Goal: Task Accomplishment & Management: Use online tool/utility

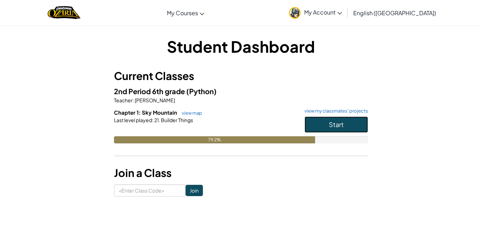
click at [340, 123] on span "Start" at bounding box center [336, 124] width 15 height 8
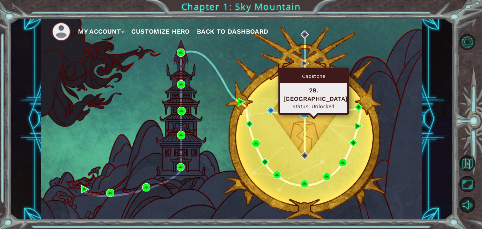
click at [303, 114] on img at bounding box center [305, 113] width 8 height 8
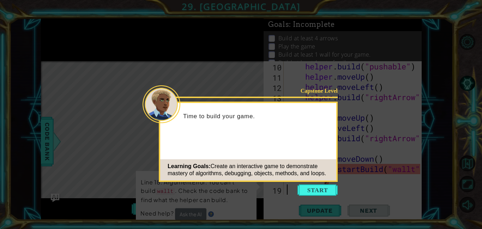
scroll to position [102, 0]
click at [318, 185] on button "Start" at bounding box center [318, 189] width 40 height 11
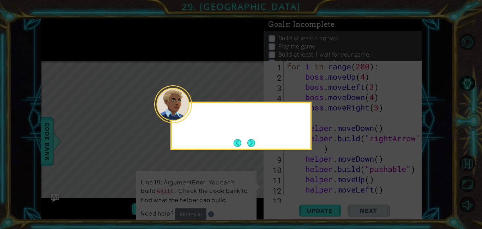
scroll to position [0, 0]
click at [253, 143] on button "Next" at bounding box center [251, 142] width 8 height 8
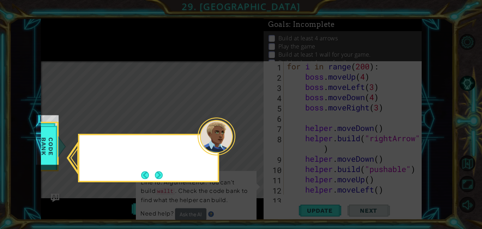
click at [253, 143] on icon at bounding box center [241, 114] width 482 height 229
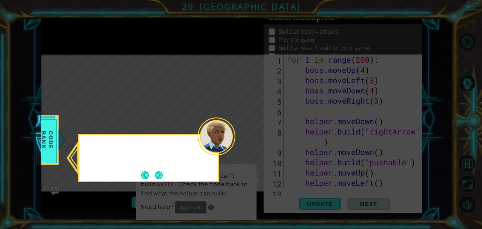
click at [253, 143] on icon at bounding box center [241, 114] width 482 height 229
click at [160, 174] on button "Next" at bounding box center [159, 174] width 9 height 9
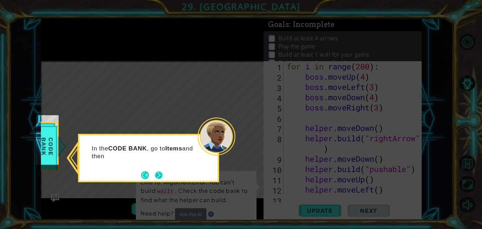
click at [160, 174] on icon at bounding box center [241, 114] width 482 height 229
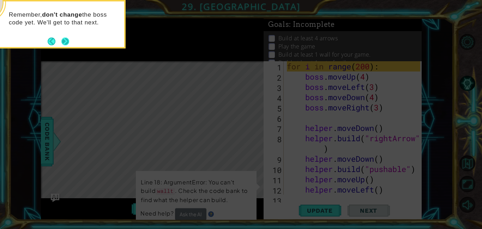
click at [65, 44] on button "Next" at bounding box center [66, 41] width 10 height 10
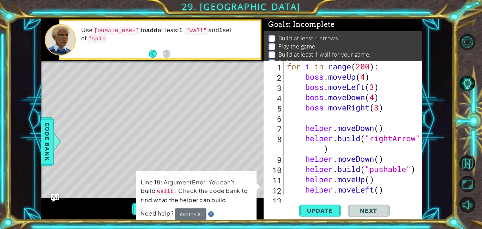
click at [275, 188] on div "12" at bounding box center [274, 190] width 19 height 10
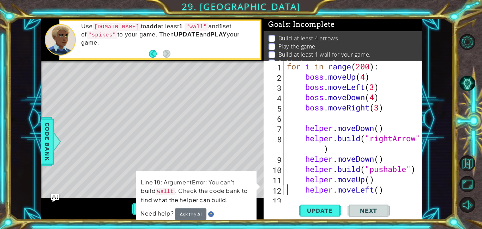
scroll to position [102, 0]
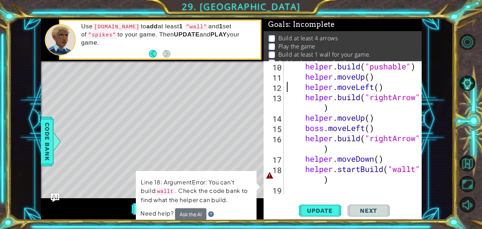
click at [345, 183] on div "helper . build ( "pushable" ) helper . moveUp ( ) helper . moveLeft ( ) helper …" at bounding box center [355, 138] width 138 height 154
type textarea "helper.startBuild("wallt")"
click at [319, 214] on button "Update" at bounding box center [320, 210] width 42 height 16
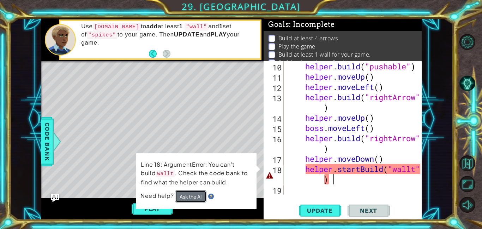
click at [197, 197] on button "Ask the AI" at bounding box center [190, 196] width 31 height 12
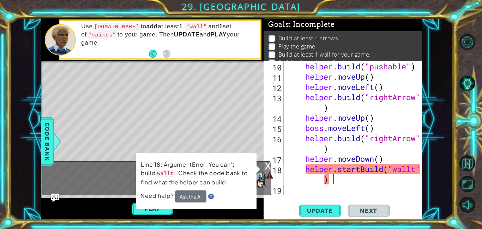
click at [253, 171] on div "Line 18: ArgumentError: You can't build wallt . Check the code bank to find wha…" at bounding box center [196, 180] width 121 height 55
click at [153, 192] on span "Need help?" at bounding box center [158, 194] width 35 height 7
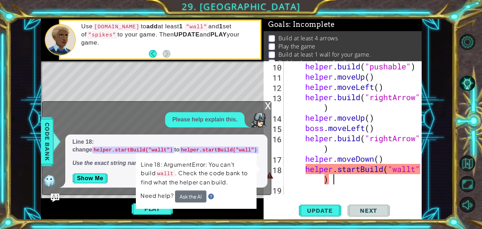
click at [180, 148] on code "helper.startBuild("wall")" at bounding box center [219, 149] width 79 height 7
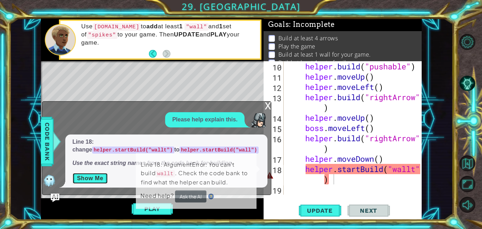
click at [98, 180] on button "Show Me" at bounding box center [90, 177] width 36 height 11
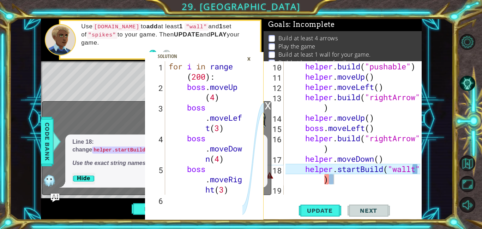
click at [247, 142] on icon at bounding box center [253, 141] width 21 height 161
type textarea "boss.moveUp(4)"
click at [195, 89] on div "for i in range ( 200 ) : boss . moveUp ( 4 ) boss . moveLef t ( 3 ) boss . move…" at bounding box center [206, 143] width 79 height 164
click at [363, 191] on div "helper . build ( "pushable" ) helper . moveUp ( ) helper . moveLeft ( ) helper …" at bounding box center [355, 138] width 138 height 154
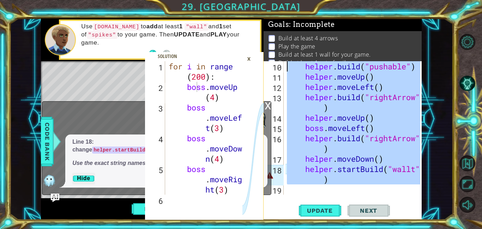
drag, startPoint x: 363, startPoint y: 191, endPoint x: 275, endPoint y: 54, distance: 163.2
click at [275, 54] on div "Goals : Incomplete Build at least 4 arrows Play the game Build at least 1 wall …" at bounding box center [343, 118] width 158 height 201
type textarea "boss.moveRight(3)"
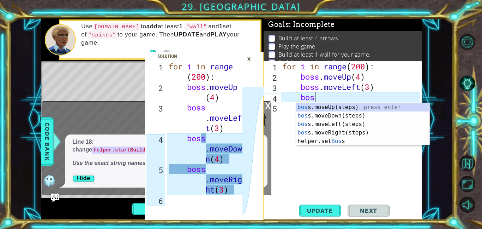
type textarea "b"
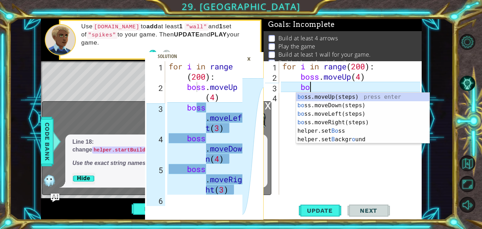
type textarea "b"
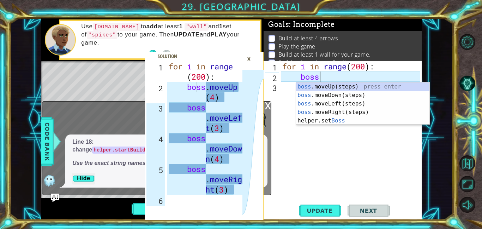
type textarea "b"
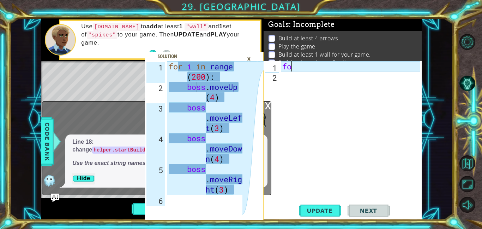
type textarea "f"
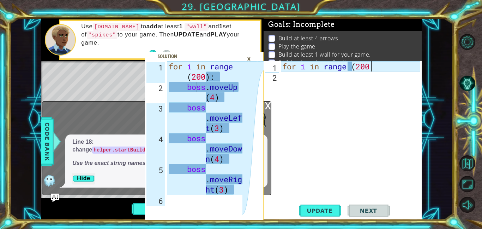
scroll to position [0, 4]
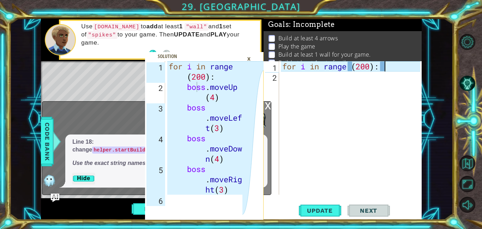
type textarea "for i in range (200):"
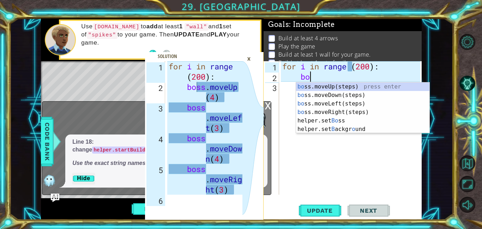
scroll to position [0, 1]
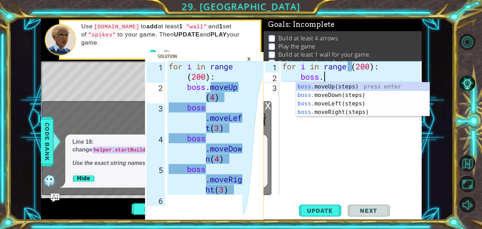
type textarea "boss.m"
click at [356, 84] on div "boss.m oveUp(steps) press enter boss.m oveDown(steps) press enter boss.[PERSON_…" at bounding box center [363, 107] width 134 height 51
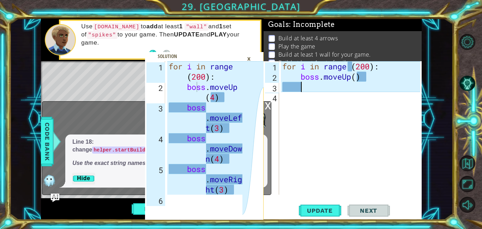
click at [358, 77] on div "for i in range ( 200 ) : boss . moveUp ( )" at bounding box center [352, 138] width 143 height 154
type textarea "boss.moveUp(4)"
click at [295, 97] on div "for i in range ( 200 ) : boss . moveUp ( 4 )" at bounding box center [352, 138] width 143 height 154
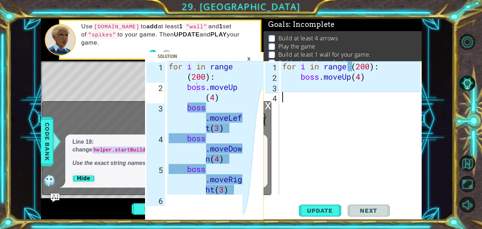
click at [299, 88] on div "for i in range ( 200 ) : boss . moveUp ( 4 )" at bounding box center [352, 138] width 143 height 154
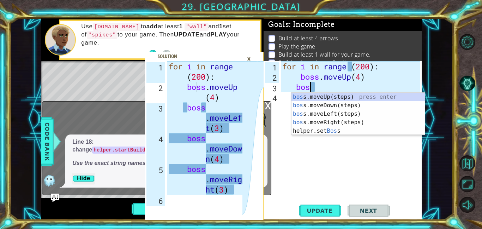
scroll to position [0, 1]
type textarea "boss"
click at [337, 114] on div "boss .moveUp(steps) press enter boss .moveDown(steps) press enter boss .moveLef…" at bounding box center [359, 122] width 134 height 59
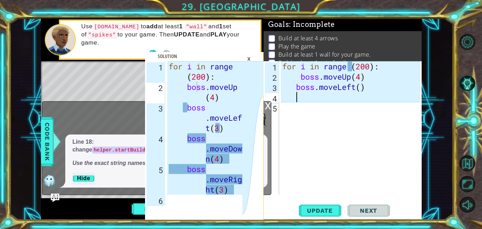
scroll to position [0, 0]
click at [363, 88] on div "for i in range ( 200 ) : boss . moveUp ( 4 ) boss . moveLeft ( )" at bounding box center [352, 138] width 143 height 154
type textarea "boss.moveLeft(3)"
click at [322, 102] on div "for i in range ( 200 ) : boss . moveUp ( 4 ) boss . moveLeft ( 3 )" at bounding box center [352, 138] width 143 height 154
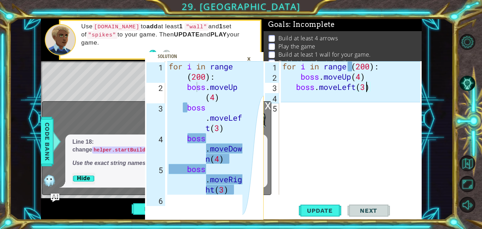
scroll to position [0, 0]
click at [304, 96] on div "for i in range ( 200 ) : boss . moveUp ( 4 ) boss . moveLeft ( 3 )" at bounding box center [352, 138] width 143 height 154
click at [296, 90] on div "for i in range ( 200 ) : boss . moveUp ( 4 ) boss . moveLeft ( 3 )" at bounding box center [352, 138] width 143 height 154
type textarea "boss.moveLeft(3)"
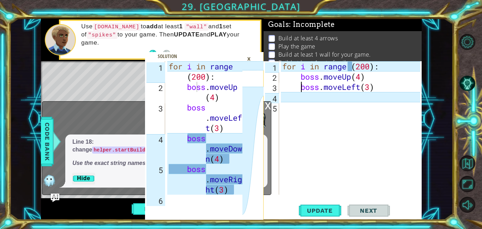
click at [302, 98] on div "for i in range ( 200 ) : boss . moveUp ( 4 ) boss . moveLeft ( 3 )" at bounding box center [352, 138] width 143 height 154
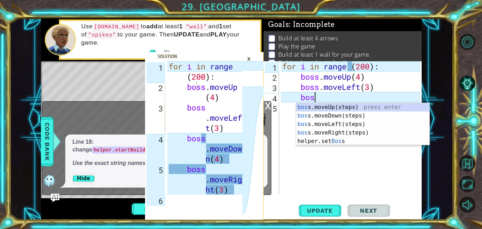
scroll to position [0, 1]
type textarea "boss"
click at [346, 116] on div "boss .moveUp(steps) press enter boss .moveDown(steps) press enter boss .moveLef…" at bounding box center [363, 132] width 134 height 59
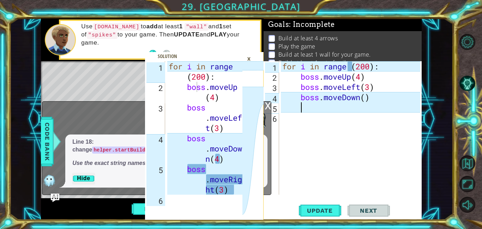
scroll to position [0, 0]
click at [366, 99] on div "for i in range ( 200 ) : boss . moveUp ( 4 ) boss . moveLeft ( 3 ) boss . moveD…" at bounding box center [352, 138] width 143 height 154
type textarea "boss.moveDown(4)"
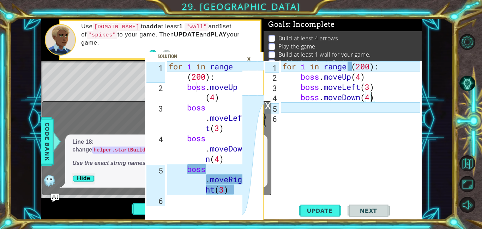
click at [306, 105] on div "for i in range ( 200 ) : boss . moveUp ( 4 ) boss . moveLeft ( 3 ) boss . moveD…" at bounding box center [352, 138] width 143 height 154
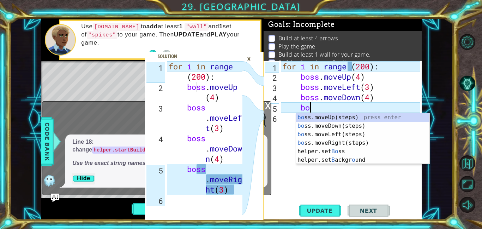
scroll to position [0, 1]
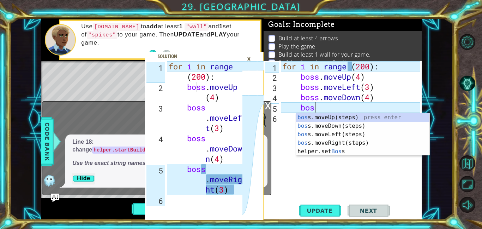
type textarea "boss"
click at [355, 142] on div "boss .moveUp(steps) press enter boss .moveDown(steps) press enter boss .moveLef…" at bounding box center [363, 142] width 134 height 59
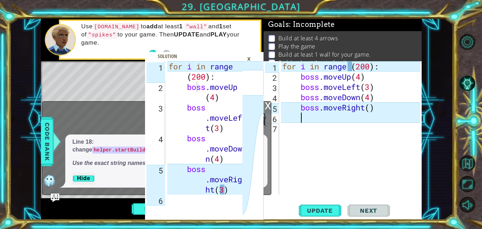
scroll to position [0, 0]
click at [369, 109] on div "for i in range ( 200 ) : boss . moveUp ( 4 ) boss . moveLeft ( 3 ) boss . moveD…" at bounding box center [352, 138] width 143 height 154
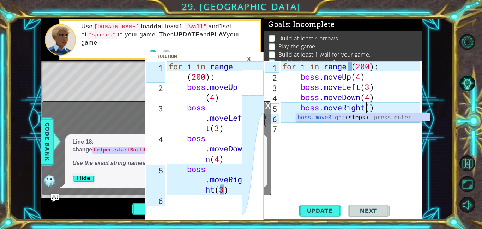
click at [372, 106] on div "for i in range ( 200 ) : boss . moveUp ( 4 ) boss . moveLeft ( 3 ) boss . moveD…" at bounding box center [352, 138] width 143 height 154
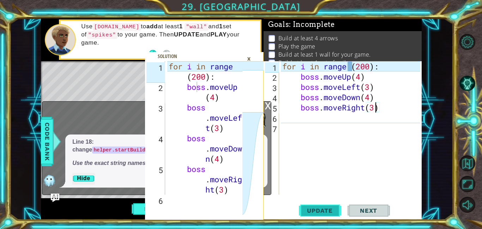
type textarea "boss.moveRight(3)"
click at [317, 211] on span "Update" at bounding box center [320, 210] width 40 height 7
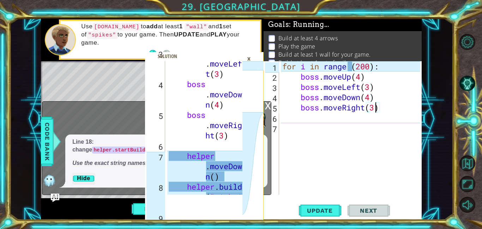
scroll to position [54, 0]
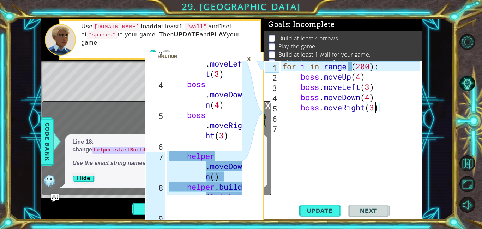
click at [351, 124] on div "for i in range ( 200 ) : boss . moveUp ( 4 ) boss . moveLeft ( 3 ) boss . moveD…" at bounding box center [352, 138] width 143 height 154
click at [319, 115] on div "for i in range ( 200 ) : boss . moveUp ( 4 ) boss . moveLeft ( 3 ) boss . moveD…" at bounding box center [352, 138] width 143 height 154
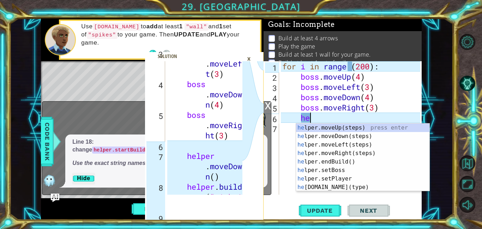
scroll to position [0, 1]
type textarea "hele"
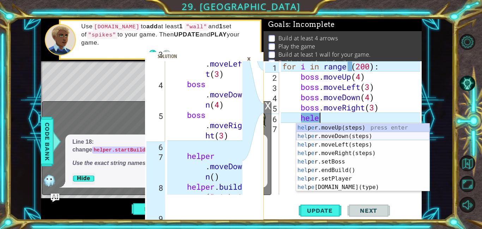
click at [358, 139] on div "hel p e r.moveUp(steps) press enter hel p e r.moveDown(steps) press enter hel p…" at bounding box center [363, 165] width 134 height 85
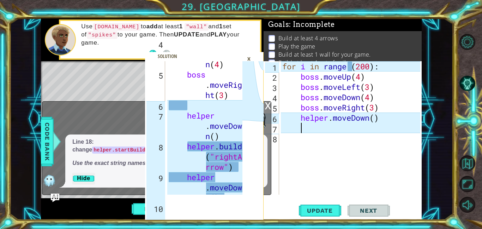
scroll to position [96, 0]
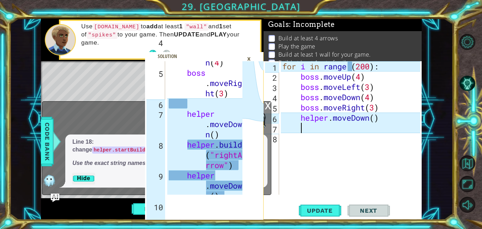
click at [246, 153] on icon at bounding box center [253, 141] width 21 height 161
drag, startPoint x: 218, startPoint y: 57, endPoint x: 169, endPoint y: 60, distance: 49.2
click at [169, 60] on span at bounding box center [204, 135] width 119 height 167
click at [318, 128] on div "for i in range ( 200 ) : boss . moveUp ( 4 ) boss . moveLeft ( 3 ) boss . moveD…" at bounding box center [352, 138] width 143 height 154
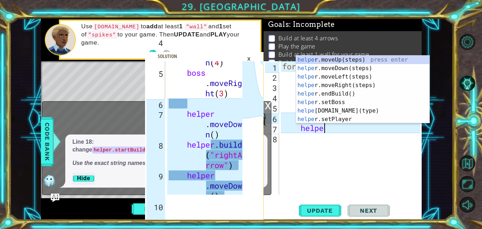
scroll to position [0, 2]
click at [366, 112] on div "helper .moveUp(steps) press enter helper .moveDown(steps) press enter helper .m…" at bounding box center [363, 97] width 134 height 85
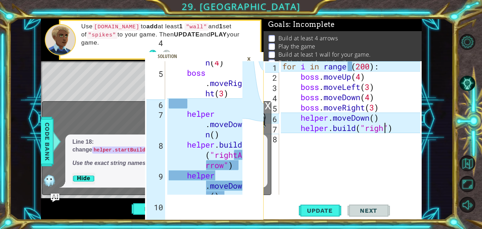
scroll to position [0, 5]
type textarea "[DOMAIN_NAME]("rightArrow")"
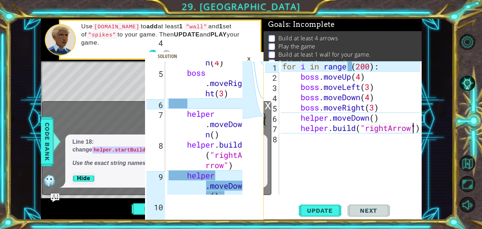
scroll to position [0, 6]
click at [335, 143] on div "for i in range ( 200 ) : boss . moveUp ( 4 ) boss . moveLeft ( 3 ) boss . moveD…" at bounding box center [352, 138] width 143 height 154
click at [304, 141] on div "for i in range ( 200 ) : boss . moveUp ( 4 ) boss . moveLeft ( 3 ) boss . moveD…" at bounding box center [352, 138] width 143 height 154
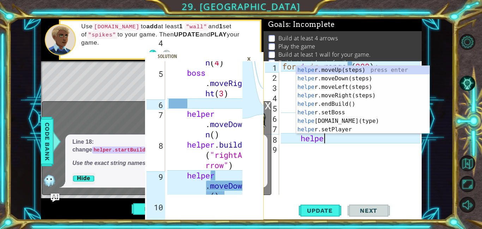
type textarea "helper"
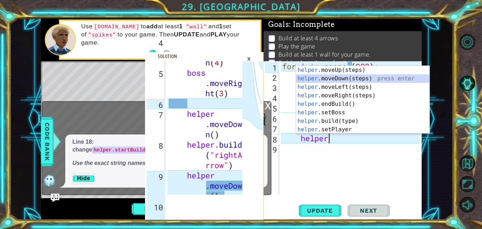
click at [345, 80] on div "helper .moveUp(steps) press enter helper .moveDown(steps) press enter helper .m…" at bounding box center [363, 108] width 134 height 85
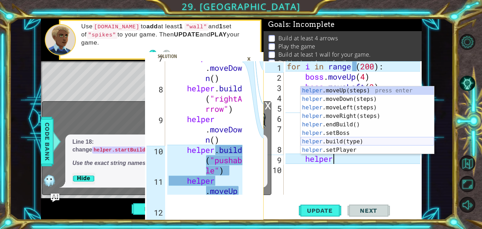
click at [369, 141] on div "helper .moveUp(steps) press enter helper .moveDown(steps) press enter helper .m…" at bounding box center [368, 128] width 134 height 85
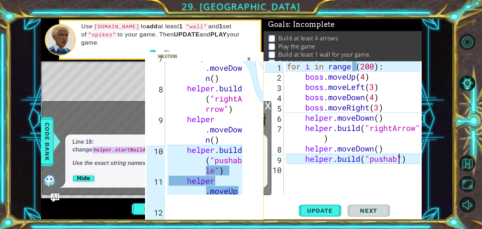
scroll to position [0, 5]
type textarea "[DOMAIN_NAME]("pushable")"
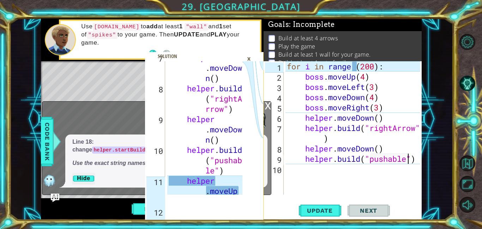
click at [340, 177] on div "for i in range ( 200 ) : boss . moveUp ( 4 ) boss . moveLeft ( 3 ) boss . moveD…" at bounding box center [355, 138] width 138 height 154
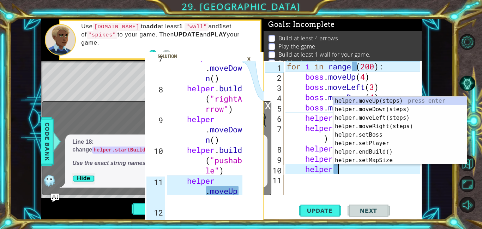
scroll to position [0, 2]
type textarea "helper"
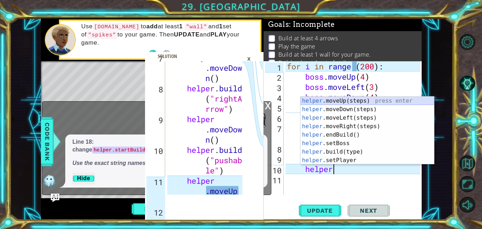
click at [376, 100] on div "helper .moveUp(steps) press enter helper .moveDown(steps) press enter helper .m…" at bounding box center [368, 138] width 134 height 85
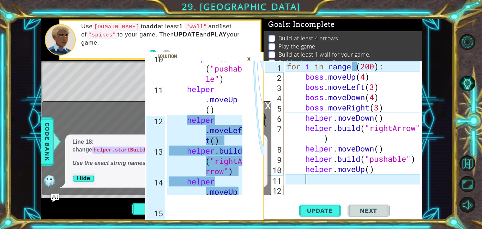
scroll to position [244, 0]
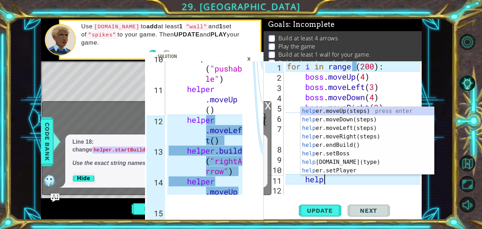
type textarea "helper"
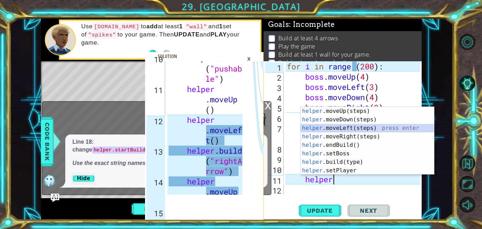
click at [360, 129] on div "helper .moveUp(steps) press enter helper .moveDown(steps) press enter helper .m…" at bounding box center [368, 149] width 134 height 85
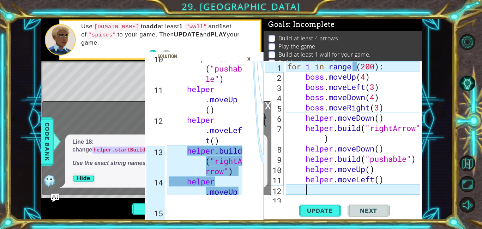
scroll to position [10, 0]
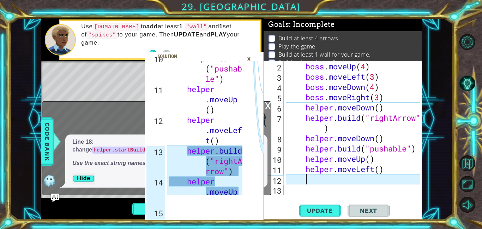
type textarea "[DOMAIN_NAME]("rightArrow")"
click at [200, 151] on div "helper . build ( "pushab le" ) helper . moveUp ( ) helper . moveLef t ( ) helpe…" at bounding box center [206, 150] width 79 height 195
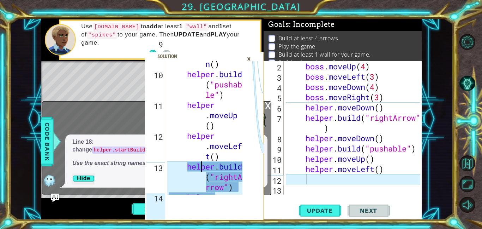
scroll to position [228, 0]
click at [327, 180] on div "boss . moveUp ( 4 ) boss . moveLeft ( 3 ) boss . moveDown ( 4 ) boss . moveRigh…" at bounding box center [355, 138] width 138 height 154
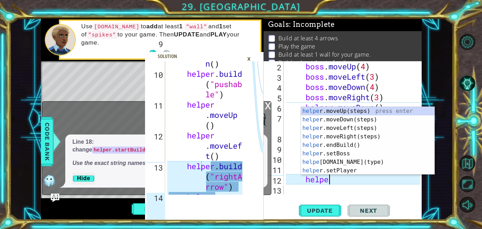
scroll to position [0, 2]
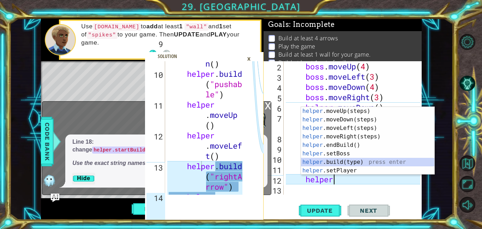
click at [357, 161] on div "helper .moveUp(steps) press enter helper .moveDown(steps) press enter helper .m…" at bounding box center [368, 149] width 134 height 85
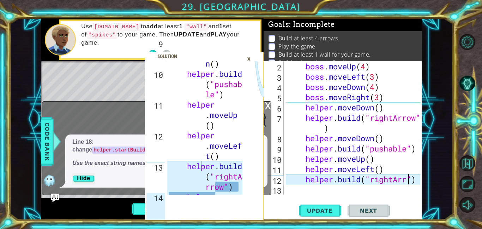
type textarea "[DOMAIN_NAME]("rightArrow")"
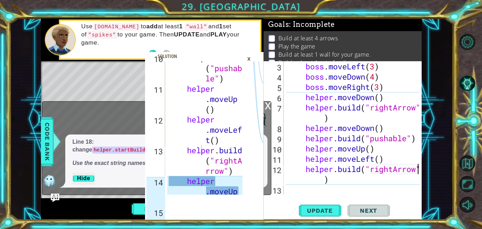
scroll to position [250, 0]
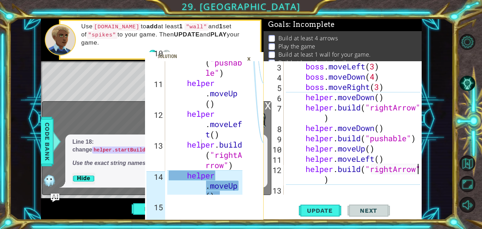
click at [309, 192] on div "boss . moveLeft ( 3 ) boss . moveDown ( 4 ) boss . moveRight ( 3 ) helper . mov…" at bounding box center [355, 138] width 138 height 154
click at [308, 188] on div "boss . moveLeft ( 3 ) boss . moveDown ( 4 ) boss . moveRight ( 3 ) helper . mov…" at bounding box center [355, 138] width 138 height 154
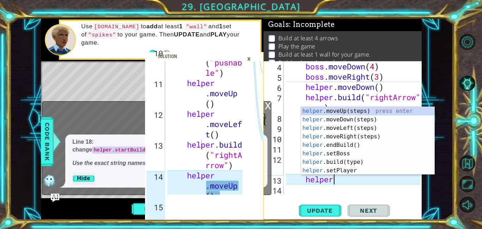
scroll to position [0, 2]
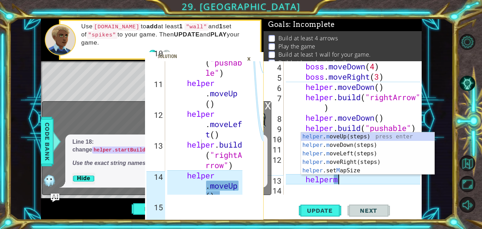
type textarea "helpermo"
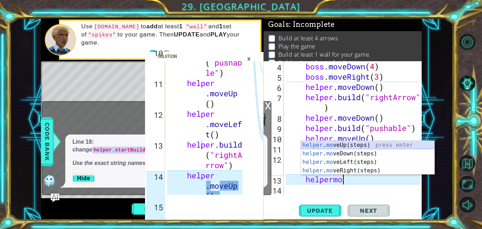
click at [349, 141] on div "helper . mo veUp(steps) press enter helper . mo veDown(steps) press enter helpe…" at bounding box center [368, 166] width 134 height 51
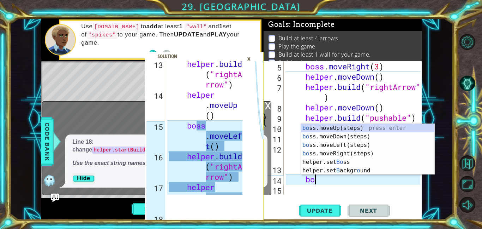
scroll to position [0, 1]
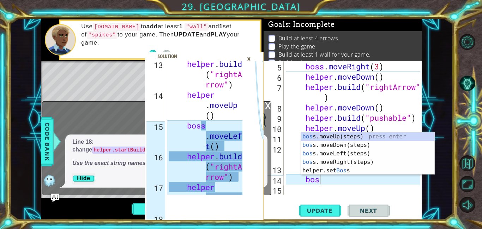
type textarea "boss"
click at [352, 153] on div "boss .moveUp(steps) press enter boss .moveDown(steps) press enter boss .moveLef…" at bounding box center [368, 161] width 134 height 59
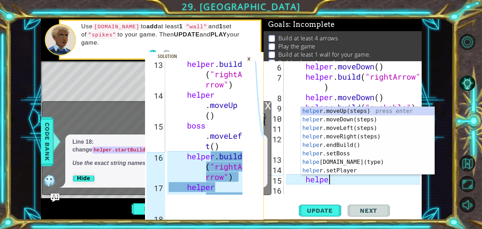
scroll to position [0, 2]
click at [349, 163] on div "helper .moveUp(steps) press enter helper .moveDown(steps) press enter helper .m…" at bounding box center [368, 149] width 134 height 85
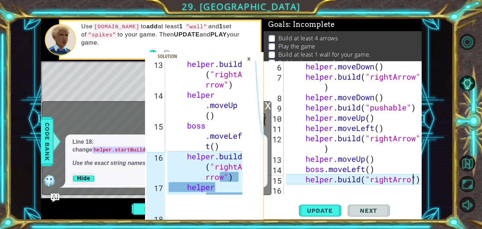
scroll to position [0, 6]
type textarea "[DOMAIN_NAME]("rightArrow")"
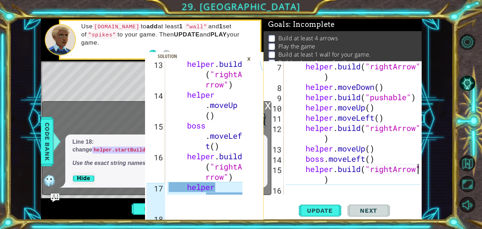
scroll to position [61, 0]
click at [319, 185] on div "helper . build ( "rightArrow" ) helper . moveDown ( ) helper . build ( "pushabl…" at bounding box center [355, 143] width 138 height 164
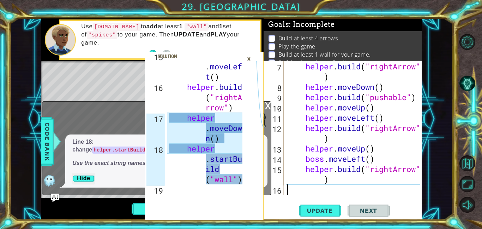
scroll to position [0, 0]
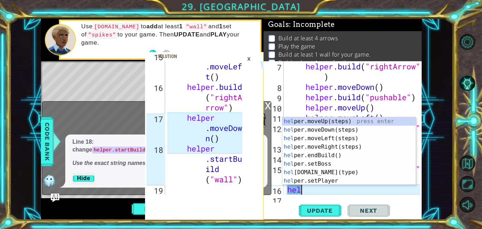
type textarea "helper"
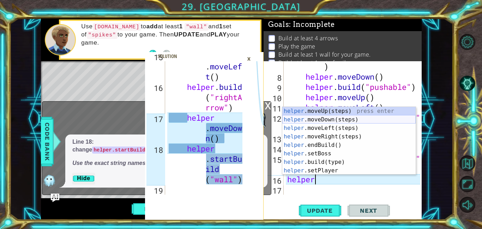
click at [350, 121] on div "helper .moveUp(steps) press enter helper .moveDown(steps) press enter helper .m…" at bounding box center [350, 149] width 134 height 85
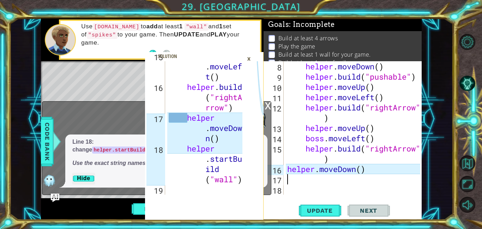
click at [288, 168] on div "helper . moveDown ( ) helper . build ( "pushable" ) helper . moveUp ( ) helper …" at bounding box center [355, 138] width 138 height 154
type textarea "helper.moveDown()"
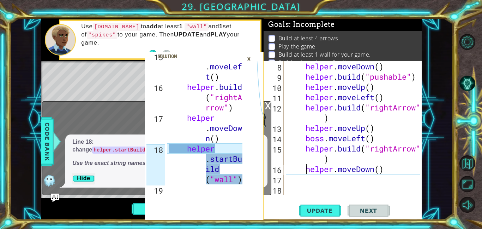
click at [302, 186] on div "helper . moveDown ( ) helper . build ( "pushable" ) helper . moveUp ( ) helper …" at bounding box center [355, 138] width 138 height 154
click at [317, 176] on div "helper . moveDown ( ) helper . build ( "pushable" ) helper . moveUp ( ) helper …" at bounding box center [355, 138] width 138 height 154
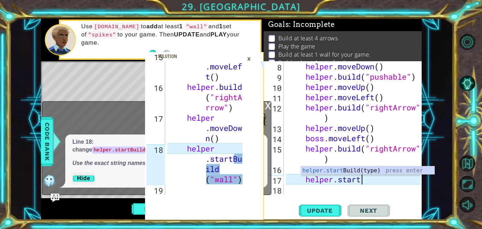
scroll to position [0, 3]
click at [398, 168] on div "helper.start Build(type) press enter" at bounding box center [368, 178] width 134 height 25
type textarea "helper.startBuild("wall")"
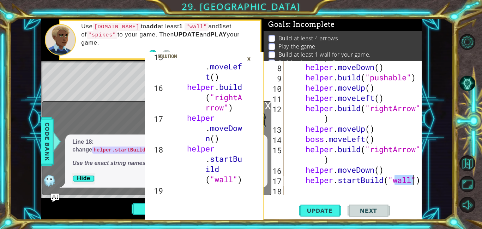
scroll to position [82, 0]
click at [313, 192] on div "helper . build ( "rightArrow" ) helper . moveDown ( ) helper . build ( "pushabl…" at bounding box center [355, 123] width 138 height 164
click at [333, 213] on span "Update" at bounding box center [320, 210] width 40 height 7
click at [249, 60] on div "×" at bounding box center [249, 59] width 11 height 12
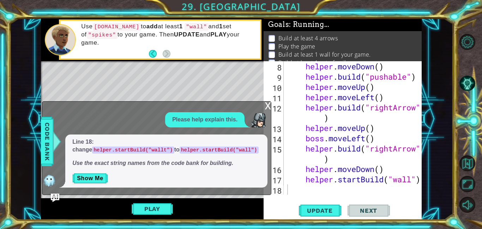
click at [271, 104] on div "x" at bounding box center [268, 104] width 6 height 7
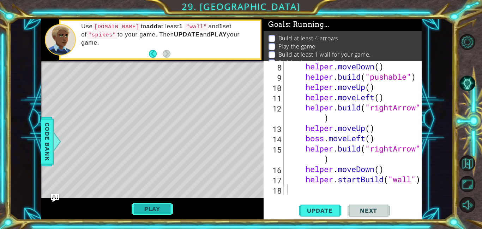
click at [156, 209] on button "Play" at bounding box center [152, 208] width 41 height 13
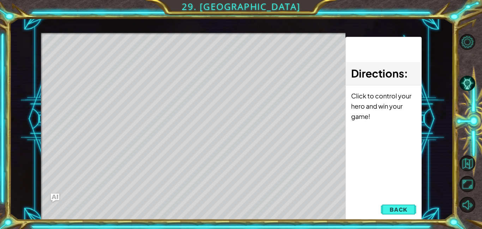
click at [400, 206] on span "Back" at bounding box center [399, 209] width 18 height 7
click at [0, 0] on div "Update Next" at bounding box center [0, 0] width 0 height 0
click at [0, 0] on span "Update" at bounding box center [0, 0] width 0 height 0
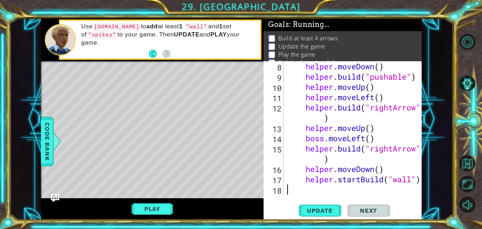
click at [400, 209] on div "Update Next" at bounding box center [344, 210] width 158 height 16
click at [332, 214] on button "Update" at bounding box center [320, 210] width 42 height 16
click at [53, 197] on img "Ask AI" at bounding box center [55, 197] width 9 height 9
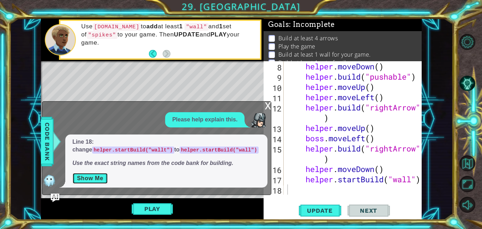
click at [95, 180] on button "Show Me" at bounding box center [90, 177] width 36 height 11
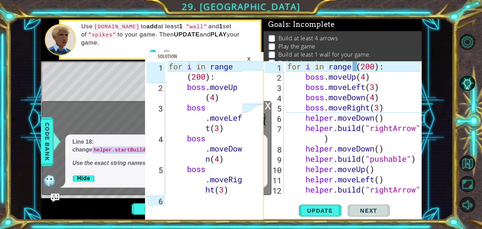
click at [357, 67] on div "for i in range ( 200 ) : boss . moveUp ( 4 ) boss . moveLeft ( 3 ) boss . moveD…" at bounding box center [355, 143] width 138 height 164
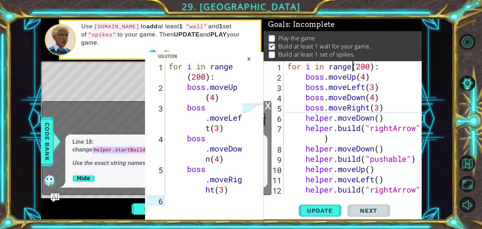
scroll to position [1, 0]
click at [368, 88] on div "for i in range ( 200 ) : boss . moveUp ( 4 ) boss . moveLeft ( 3 ) boss . moveD…" at bounding box center [355, 143] width 138 height 164
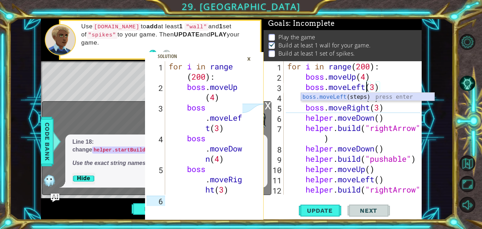
click at [386, 97] on div "boss.moveLeft (steps) press enter" at bounding box center [368, 105] width 134 height 25
click at [391, 106] on div "for i in range ( 200 ) : boss . moveUp ( 4 ) boss . moveLeft ( 3 ) boss . moveD…" at bounding box center [355, 143] width 138 height 164
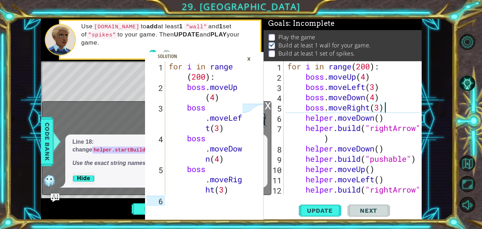
click at [381, 98] on div "for i in range ( 200 ) : boss . moveUp ( 4 ) boss . moveLeft ( 3 ) boss . moveD…" at bounding box center [355, 143] width 138 height 164
click at [244, 101] on icon at bounding box center [253, 141] width 21 height 161
click at [247, 106] on icon at bounding box center [253, 108] width 22 height 9
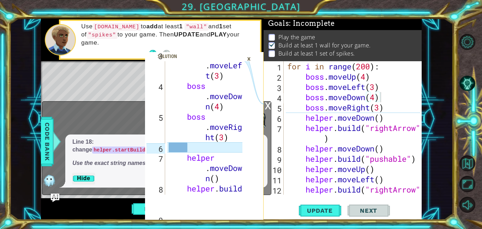
scroll to position [53, 0]
type textarea "helper.moveDown()"
drag, startPoint x: 386, startPoint y: 118, endPoint x: 307, endPoint y: 120, distance: 79.5
click at [307, 120] on div "for i in range ( 200 ) : boss . moveUp ( 4 ) boss . moveLeft ( 3 ) boss . moveD…" at bounding box center [355, 143] width 138 height 164
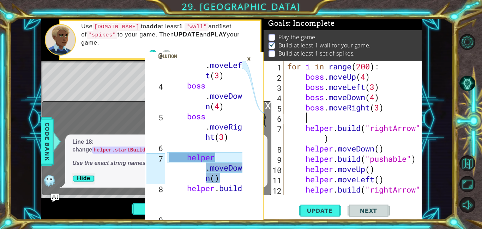
scroll to position [0, 0]
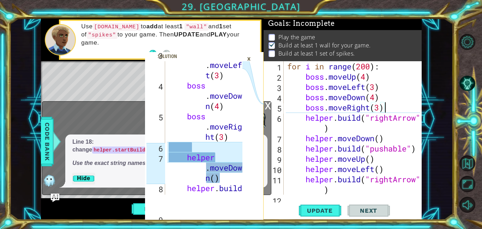
click at [304, 118] on div "for i in range ( 200 ) : boss . moveUp ( 4 ) boss . moveLeft ( 3 ) boss . moveD…" at bounding box center [355, 138] width 138 height 154
type textarea "[DOMAIN_NAME]("rightArrow")"
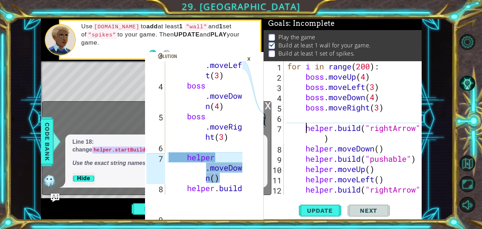
click at [353, 129] on div "for i in range ( 200 ) : boss . moveUp ( 4 ) boss . moveLeft ( 3 ) boss . moveD…" at bounding box center [355, 143] width 138 height 164
click at [317, 118] on div "for i in range ( 200 ) : boss . moveUp ( 4 ) boss . moveLeft ( 3 ) boss . moveD…" at bounding box center [355, 143] width 138 height 164
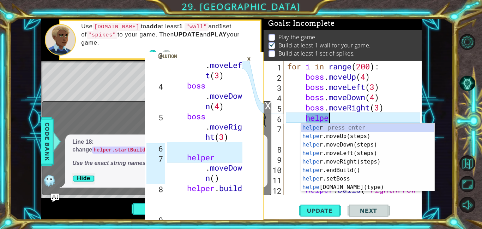
type textarea "helper"
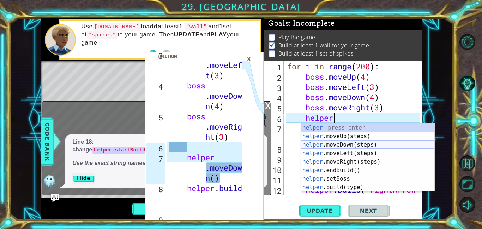
click at [358, 146] on div "helper press enter helper .moveUp(steps) press enter helper .moveDown(steps) pr…" at bounding box center [368, 165] width 134 height 85
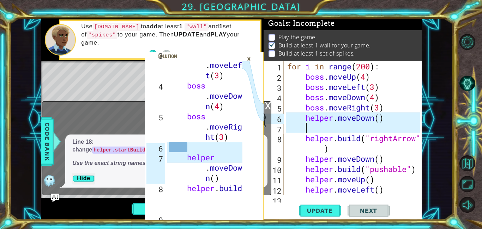
click at [304, 117] on div "for i in range ( 200 ) : boss . moveUp ( 4 ) boss . moveLeft ( 3 ) boss . moveD…" at bounding box center [355, 143] width 138 height 164
type textarea "helper.moveDown()"
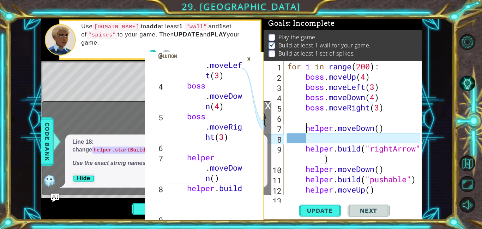
click at [314, 141] on div "for i in range ( 200 ) : boss . moveUp ( 4 ) boss . moveLeft ( 3 ) boss . moveD…" at bounding box center [355, 138] width 138 height 154
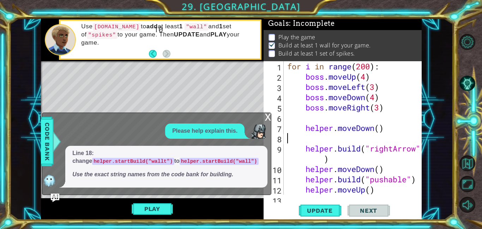
scroll to position [0, 0]
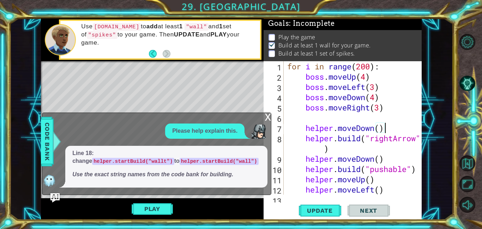
type textarea "helper.moveDown()"
click at [52, 200] on img "Ask AI" at bounding box center [55, 197] width 9 height 9
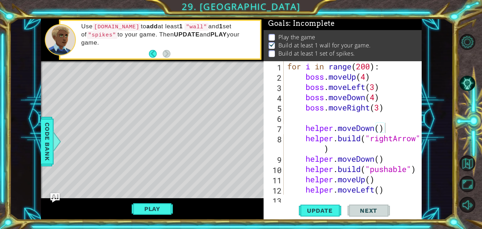
click at [58, 196] on img "Ask AI" at bounding box center [55, 197] width 9 height 9
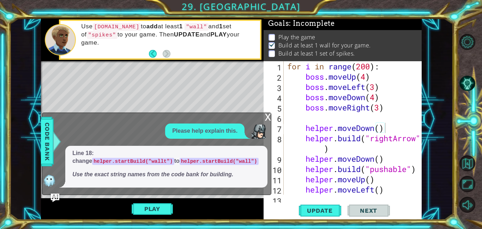
click at [136, 177] on p "Use the exact string names from the code bank for building." at bounding box center [166, 174] width 188 height 8
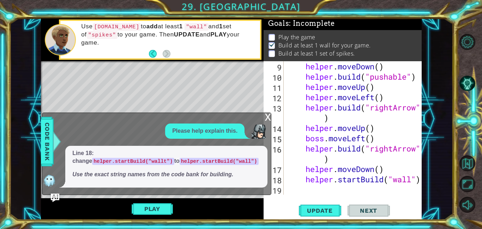
scroll to position [92, 0]
click at [160, 213] on button "Play" at bounding box center [152, 208] width 41 height 13
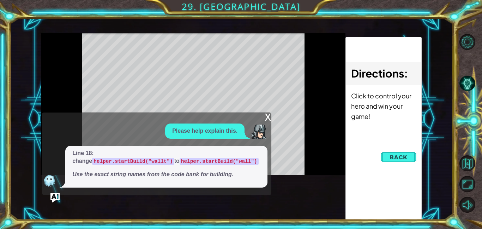
click at [267, 118] on div "x" at bounding box center [268, 116] width 6 height 7
click at [53, 196] on img "Ask AI" at bounding box center [55, 197] width 9 height 9
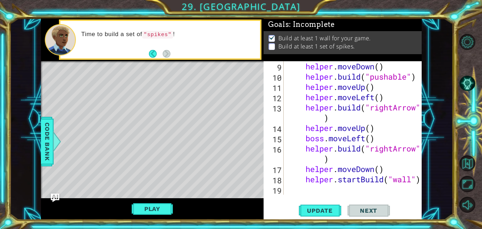
scroll to position [0, 0]
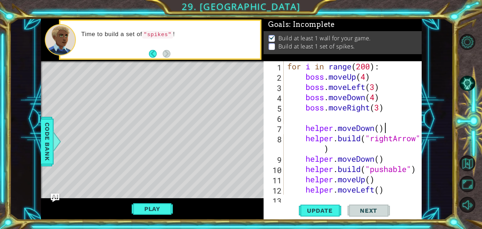
click at [344, 194] on div "for i in range ( 200 ) : boss . moveUp ( 4 ) boss . moveLeft ( 3 ) boss . moveD…" at bounding box center [355, 143] width 138 height 164
type textarea "helper.moveLeft()"
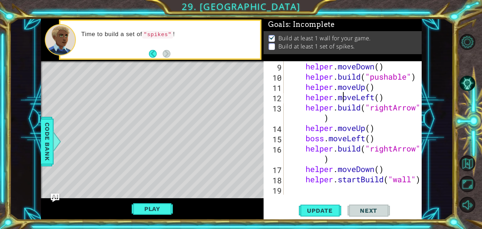
scroll to position [92, 0]
click at [316, 191] on div "helper . moveDown ( ) helper . build ( "pushable" ) helper . moveUp ( ) helper …" at bounding box center [355, 138] width 138 height 154
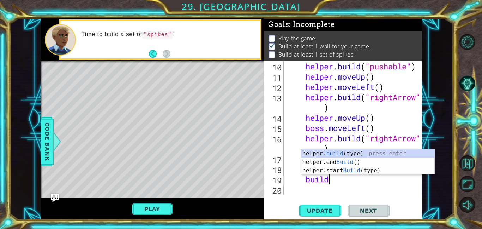
scroll to position [0, 1]
click at [354, 155] on div "helper. build (type) press enter helper.end Build () press enter helper.start B…" at bounding box center [368, 170] width 134 height 42
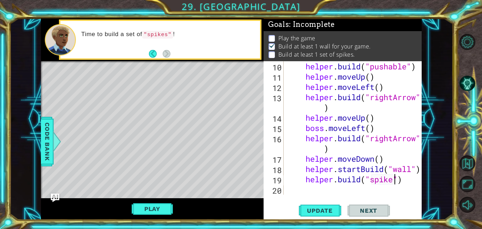
scroll to position [0, 5]
click at [165, 210] on button "Play" at bounding box center [152, 208] width 41 height 13
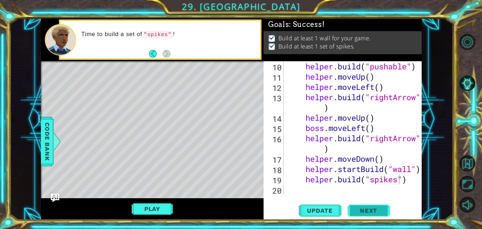
click at [356, 212] on span "Next" at bounding box center [368, 208] width 31 height 7
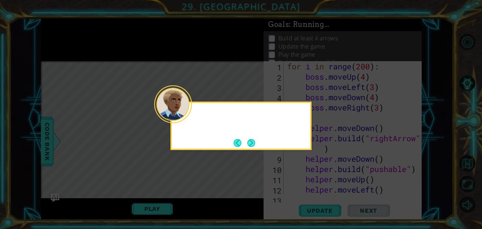
scroll to position [0, 0]
click at [250, 140] on button "Next" at bounding box center [252, 142] width 8 height 8
click at [250, 140] on icon at bounding box center [241, 114] width 482 height 229
click at [250, 141] on icon at bounding box center [241, 114] width 482 height 229
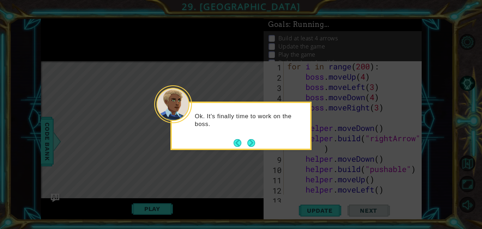
click at [252, 145] on icon at bounding box center [241, 114] width 482 height 229
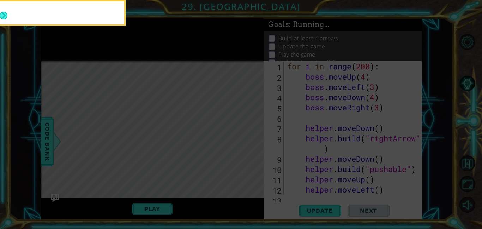
click at [252, 145] on icon at bounding box center [241, 34] width 482 height 388
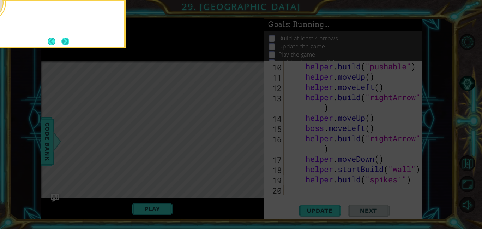
scroll to position [102, 0]
type textarea "[DOMAIN_NAME]("spikes`")"
click at [65, 40] on button "Next" at bounding box center [65, 41] width 8 height 8
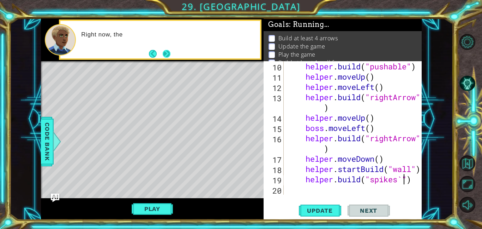
click at [169, 53] on button "Next" at bounding box center [166, 53] width 8 height 8
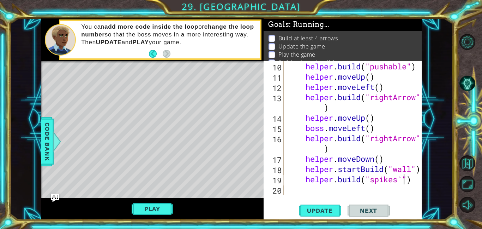
click at [373, 191] on div "helper . build ( "pushable" ) helper . moveUp ( ) helper . moveLeft ( ) helper …" at bounding box center [355, 138] width 138 height 154
click at [340, 204] on button "Update" at bounding box center [320, 210] width 42 height 16
click at [136, 207] on button "Play" at bounding box center [152, 208] width 41 height 13
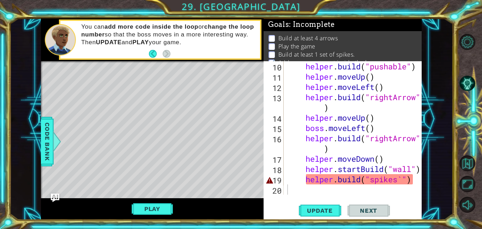
click at [401, 182] on div "helper . build ( "pushable" ) helper . moveUp ( ) helper . moveLeft ( ) helper …" at bounding box center [355, 138] width 138 height 154
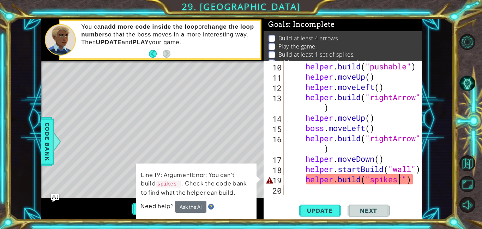
click at [405, 183] on div "helper . build ( "pushable" ) helper . moveUp ( ) helper . moveLeft ( ) helper …" at bounding box center [355, 138] width 138 height 154
type textarea "[DOMAIN_NAME]("spikes")"
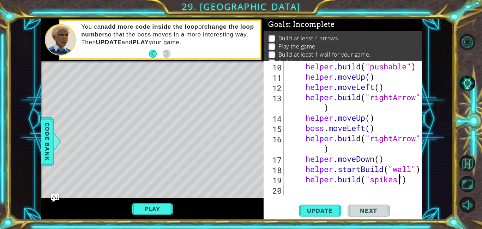
click at [316, 209] on span "Update" at bounding box center [320, 210] width 40 height 7
click at [152, 205] on button "Play" at bounding box center [152, 208] width 41 height 13
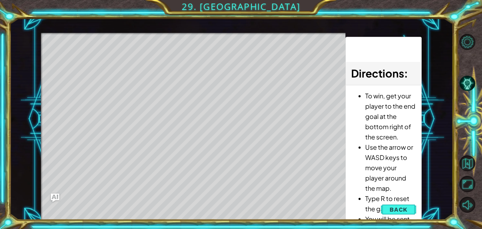
click at [390, 208] on button "Back" at bounding box center [399, 209] width 36 height 14
click at [0, 0] on div "Update Next" at bounding box center [0, 0] width 0 height 0
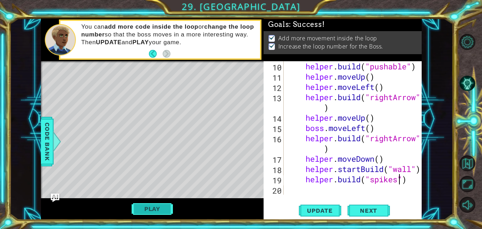
click at [146, 205] on button "Play" at bounding box center [152, 208] width 41 height 13
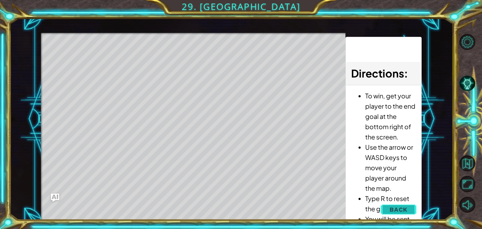
click at [408, 212] on span "Back" at bounding box center [399, 209] width 18 height 7
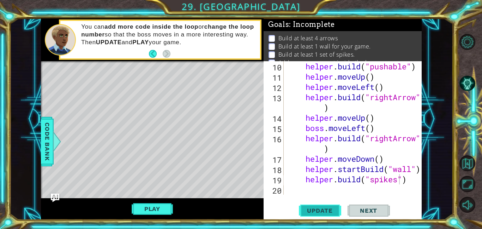
click at [314, 212] on span "Update" at bounding box center [320, 210] width 40 height 7
click at [163, 207] on button "Play" at bounding box center [152, 208] width 41 height 13
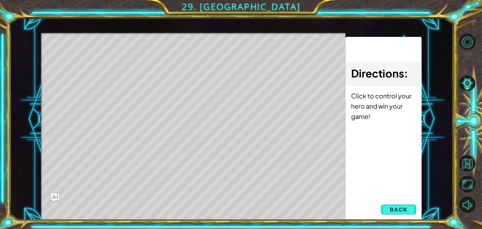
click at [398, 213] on button "Back" at bounding box center [399, 209] width 36 height 14
